Goal: Book appointment/travel/reservation

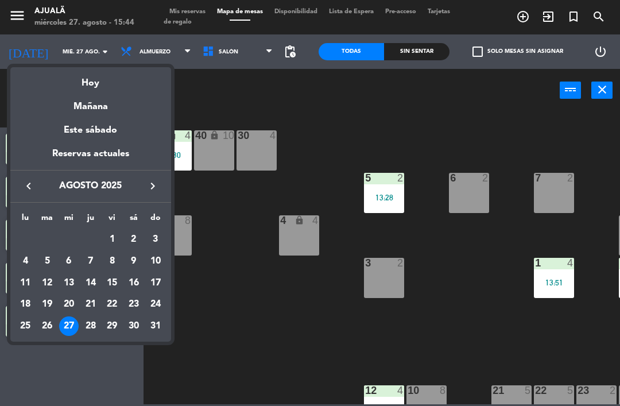
scroll to position [37, 0]
click at [116, 326] on div "29" at bounding box center [112, 327] width 20 height 20
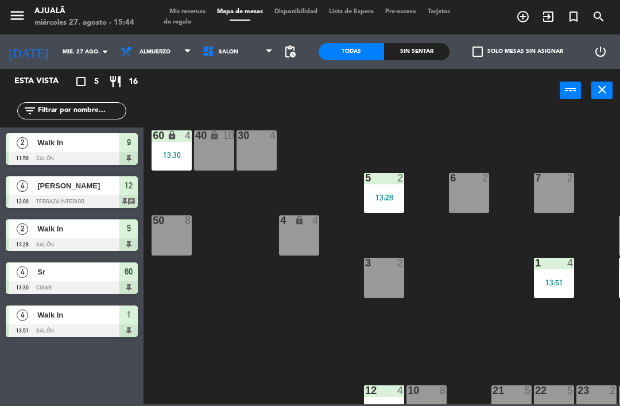
type input "vie. 29 ago."
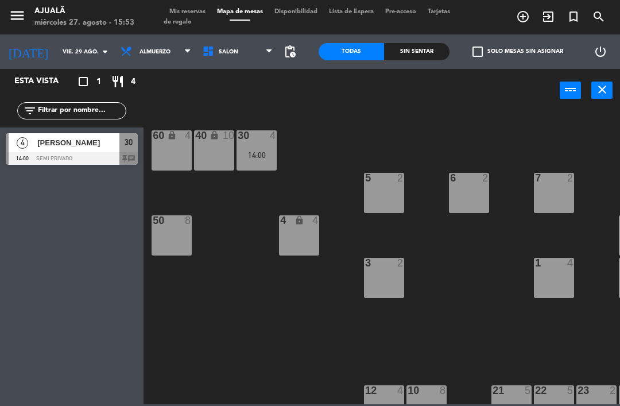
click at [140, 49] on span "Almuerzo" at bounding box center [155, 52] width 31 height 6
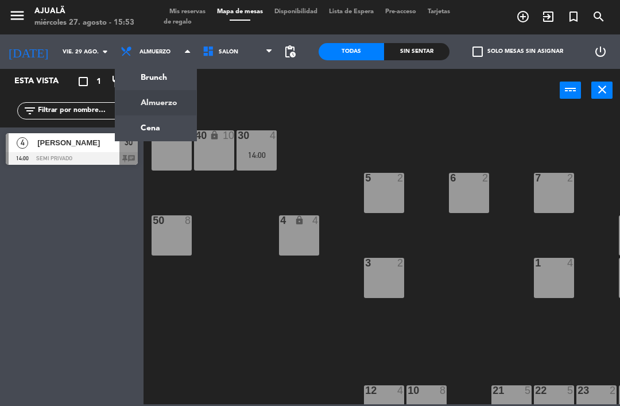
click at [151, 129] on ng-component "menu Ajualä [DATE] 27. agosto - 15:53 Mis reservas Mapa de mesas Disponibilidad…" at bounding box center [310, 202] width 620 height 404
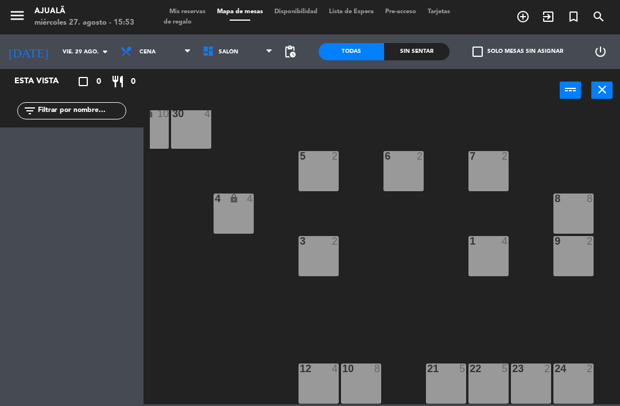
scroll to position [22, 68]
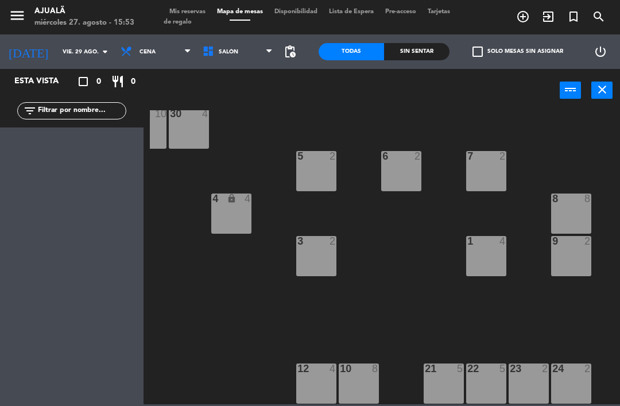
click at [362, 385] on div "10 8" at bounding box center [359, 384] width 40 height 40
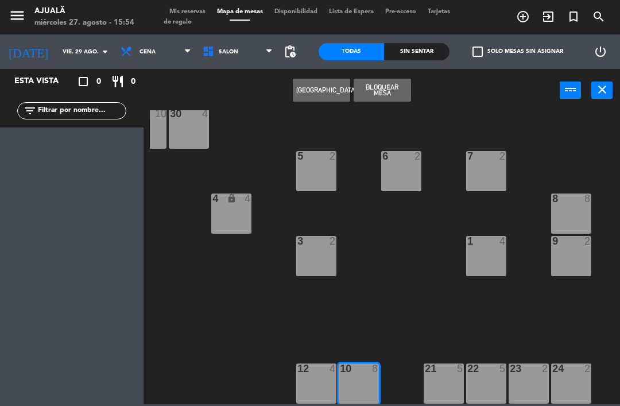
click at [310, 97] on button "[GEOGRAPHIC_DATA]" at bounding box center [321, 90] width 57 height 23
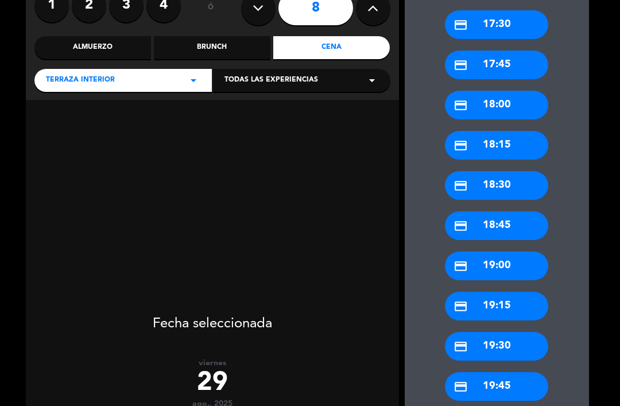
scroll to position [110, 0]
click at [522, 332] on div "credit_card 19:30" at bounding box center [496, 346] width 103 height 29
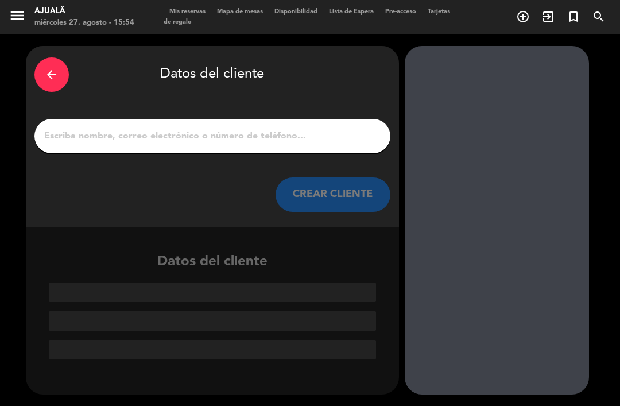
scroll to position [0, 0]
click at [335, 118] on div "arrow_back Datos del cliente CREAR CLIENTE" at bounding box center [212, 136] width 373 height 181
click at [313, 118] on div "arrow_back Datos del cliente CREAR CLIENTE" at bounding box center [212, 136] width 373 height 181
click at [315, 128] on input "1" at bounding box center [212, 136] width 339 height 16
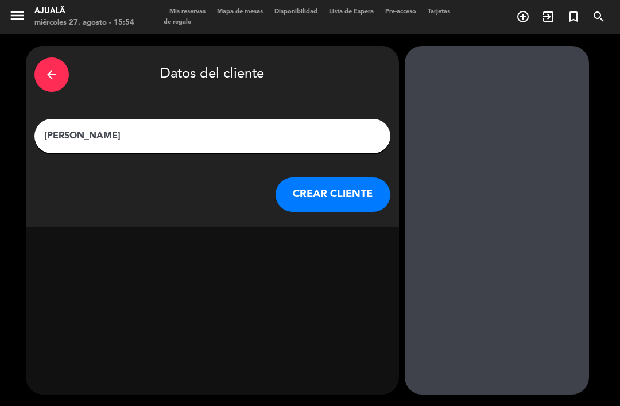
type input "[PERSON_NAME]"
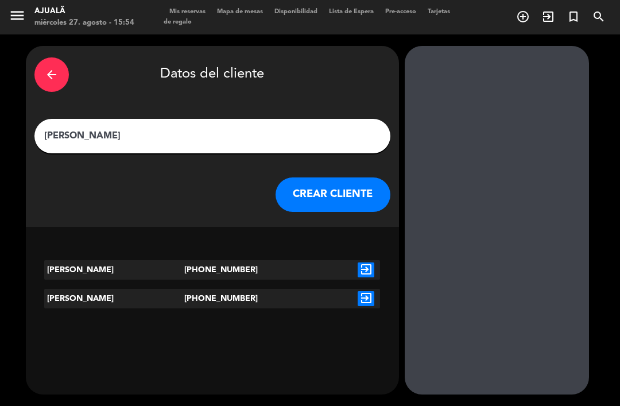
click at [332, 178] on button "CREAR CLIENTE" at bounding box center [333, 195] width 115 height 34
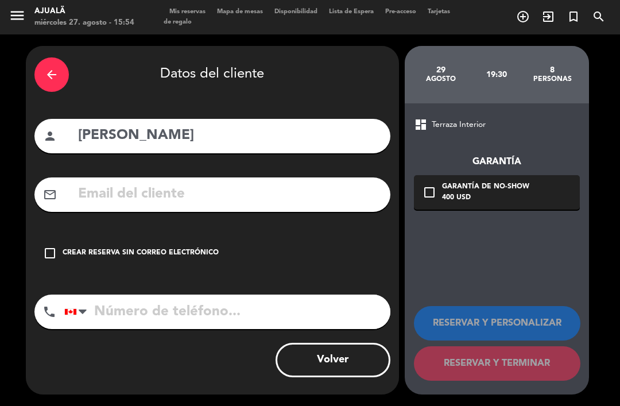
click at [175, 183] on input "text" at bounding box center [229, 195] width 305 height 24
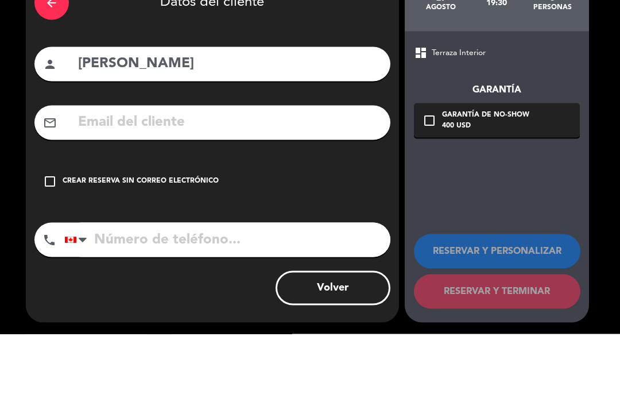
type input "Ñ"
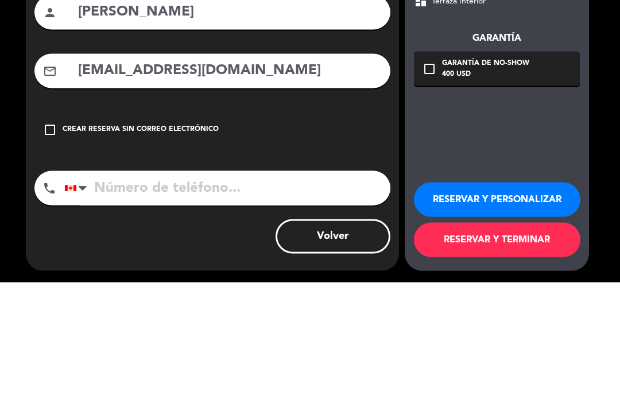
type input "[EMAIL_ADDRESS][DOMAIN_NAME]"
click at [284, 295] on input "tel" at bounding box center [227, 312] width 326 height 34
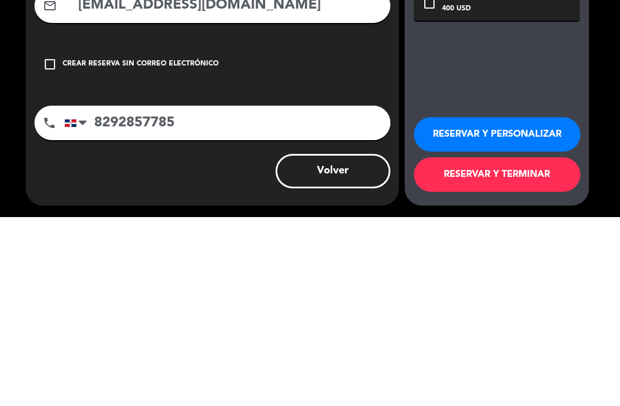
type input "8292857785"
click at [485, 306] on button "RESERVAR Y PERSONALIZAR" at bounding box center [497, 323] width 167 height 34
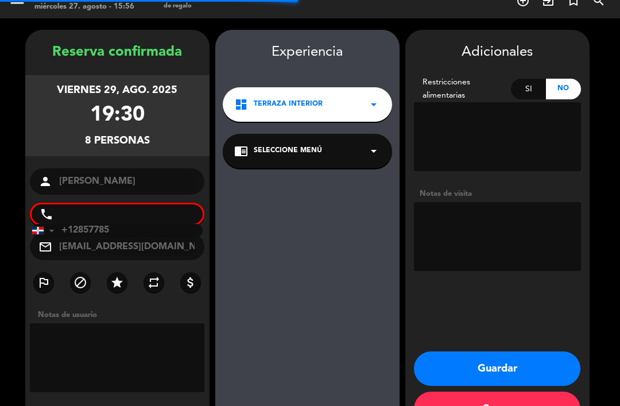
scroll to position [30, 0]
click at [495, 206] on textarea at bounding box center [497, 236] width 167 height 69
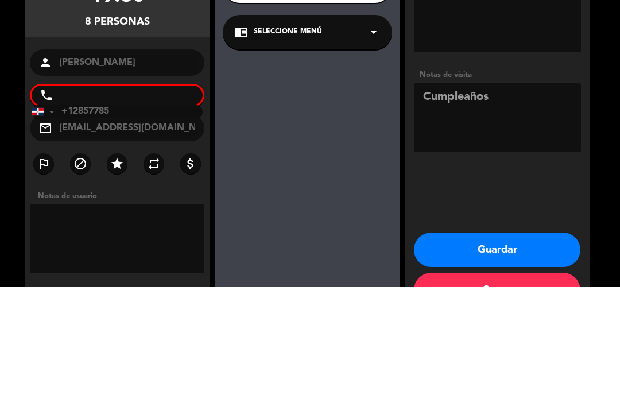
type textarea "Cumpleaños"
click at [170, 224] on input "+12857785" at bounding box center [118, 230] width 172 height 13
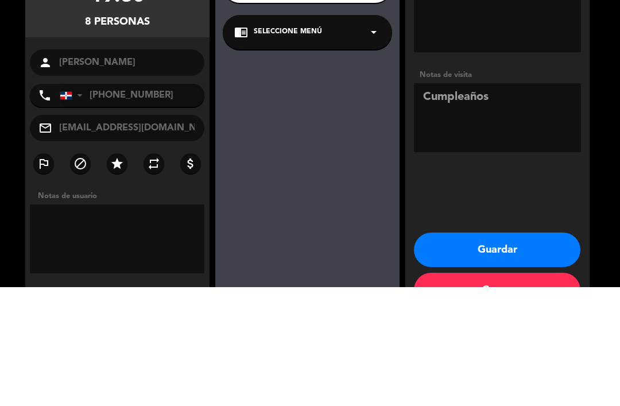
scroll to position [37, 0]
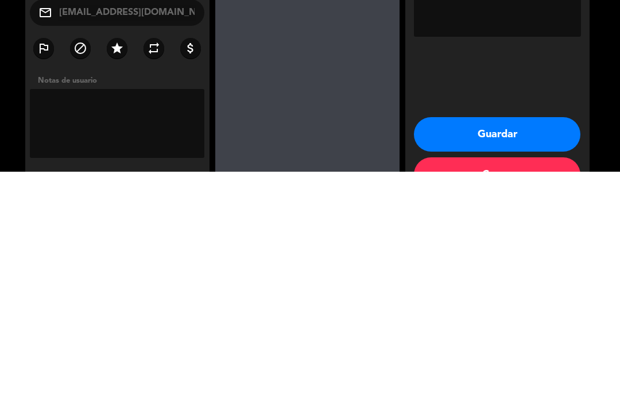
type input "[PHONE_NUMBER]"
click at [523, 352] on button "Guardar" at bounding box center [497, 369] width 167 height 34
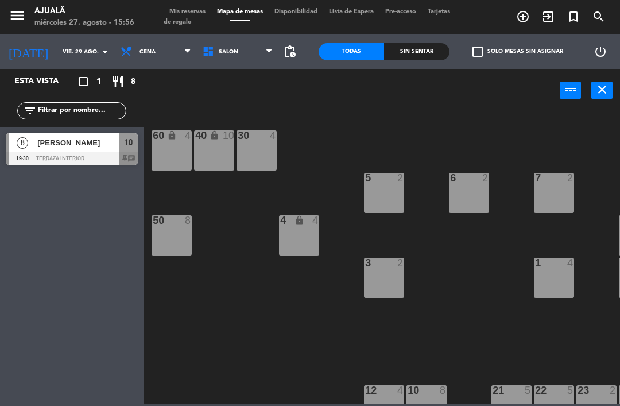
click at [260, 356] on div "30 4 40 lock 10 60 lock 4 5 2 6 2 7 2 4 lock 4 8 8 50 8 3 2 1 4 9 2 12 4 10 8 1…" at bounding box center [385, 257] width 470 height 294
click at [57, 57] on input "vie. 29 ago." at bounding box center [96, 52] width 79 height 18
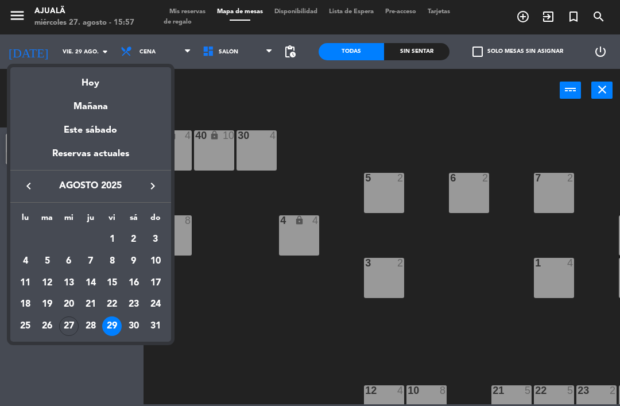
click at [125, 84] on div "Hoy" at bounding box center [90, 79] width 161 height 24
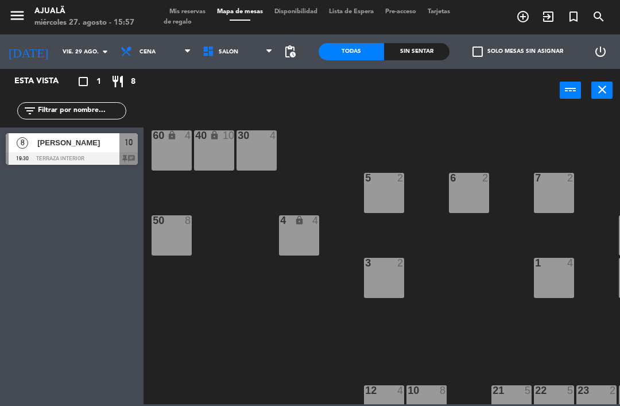
type input "mié. 27 ago."
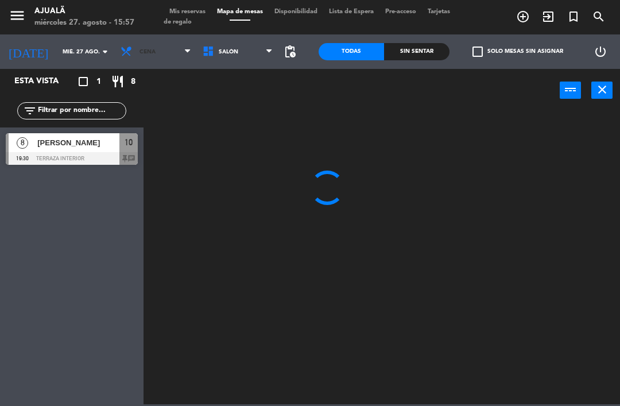
click at [140, 52] on span "Cena" at bounding box center [148, 52] width 16 height 6
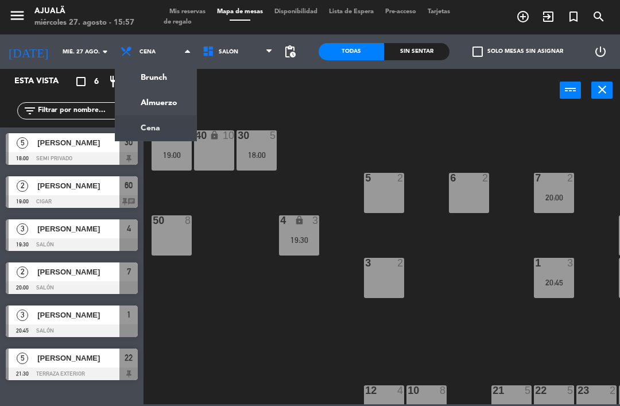
click at [161, 123] on ng-component "menu Ajualä [DATE] 27. agosto - 15:57 Mis reservas Mapa de mesas Disponibilidad…" at bounding box center [310, 202] width 620 height 404
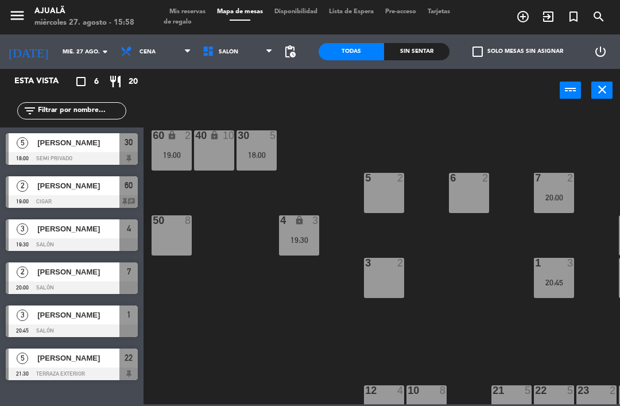
click at [38, 192] on div "[PERSON_NAME]" at bounding box center [77, 185] width 83 height 19
click at [65, 200] on div at bounding box center [72, 201] width 132 height 13
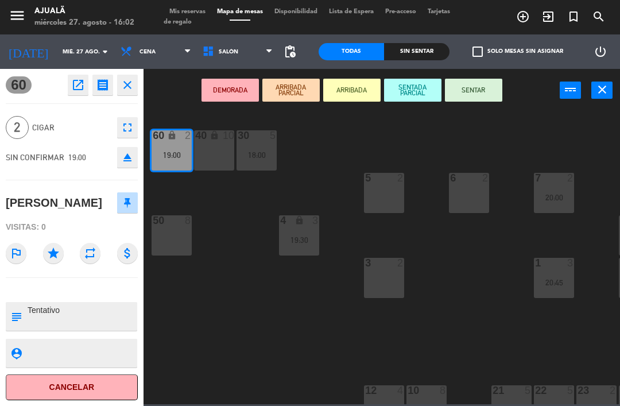
click at [85, 86] on button "open_in_new" at bounding box center [78, 85] width 21 height 21
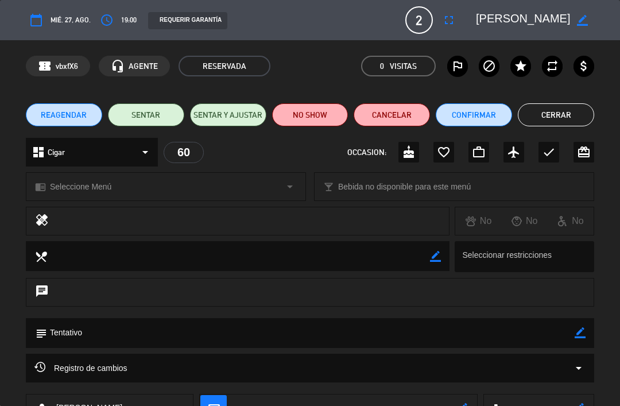
click at [586, 23] on icon "border_color" at bounding box center [582, 20] width 11 height 11
click at [541, 19] on textarea at bounding box center [523, 20] width 95 height 21
type textarea "D"
type textarea "[PERSON_NAME]"
click at [579, 19] on icon at bounding box center [582, 20] width 11 height 11
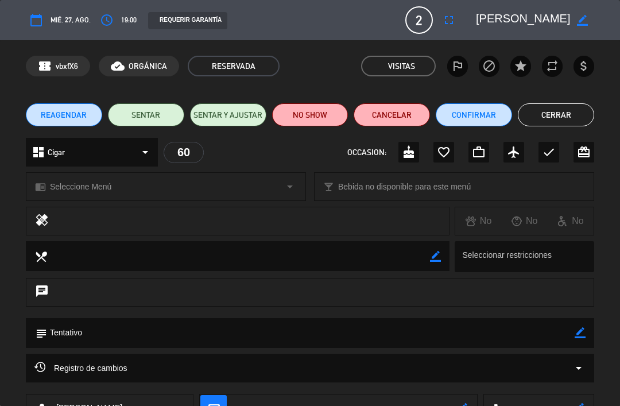
click at [561, 114] on button "Cerrar" at bounding box center [556, 114] width 76 height 23
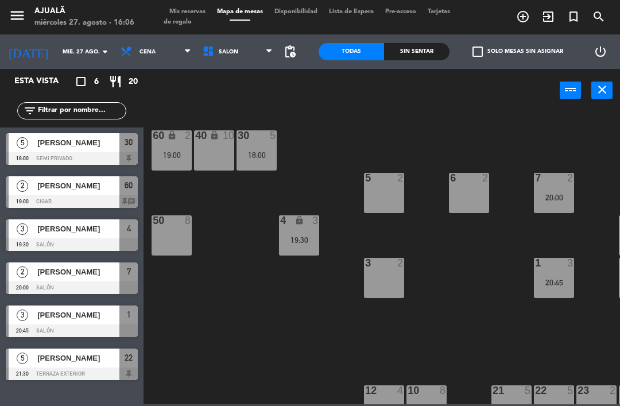
click at [57, 58] on input "mié. 27 ago." at bounding box center [96, 52] width 79 height 18
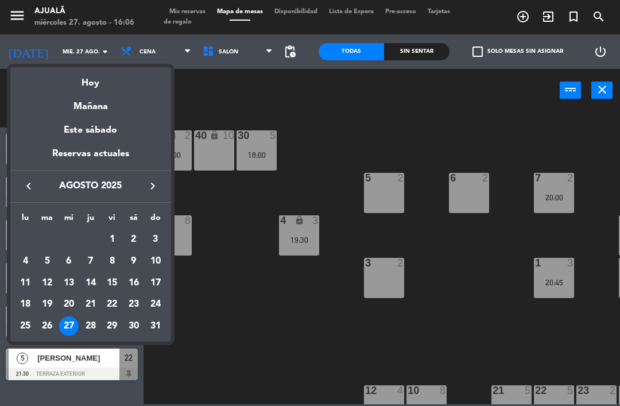
click at [116, 327] on div "29" at bounding box center [112, 327] width 20 height 20
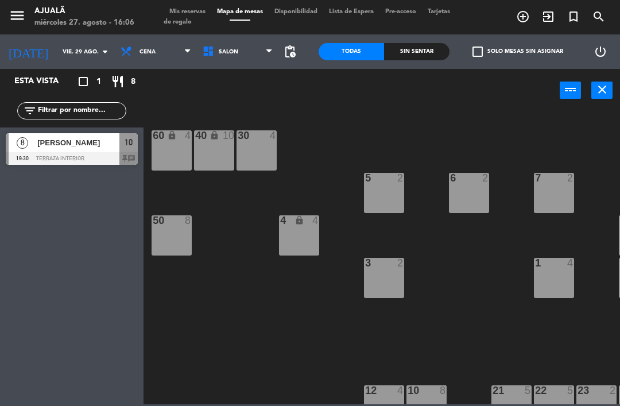
click at [72, 140] on span "[PERSON_NAME]" at bounding box center [78, 143] width 82 height 12
click at [59, 48] on input "vie. 29 ago." at bounding box center [96, 52] width 79 height 18
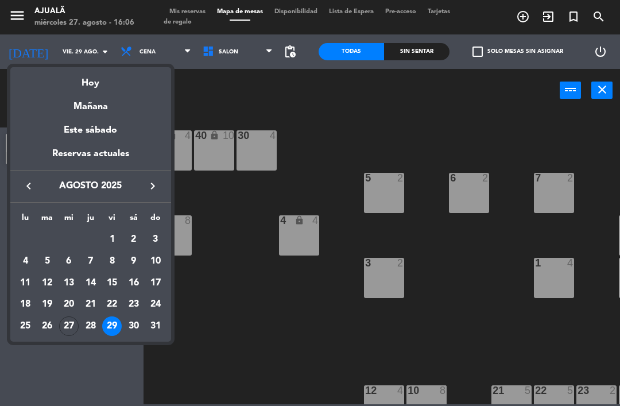
click at [92, 76] on div "Hoy" at bounding box center [90, 79] width 161 height 24
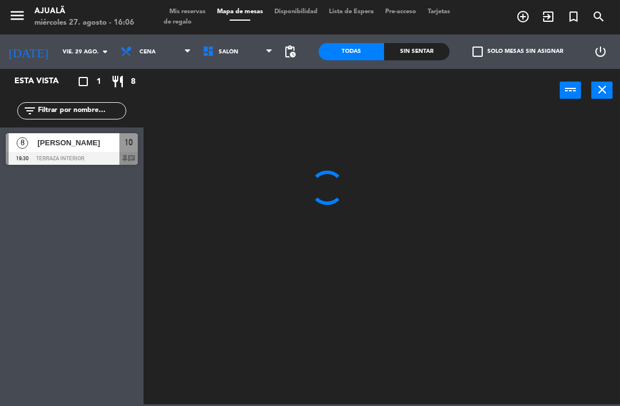
type input "mié. 27 ago."
